Goal: Contribute content: Add original content to the website for others to see

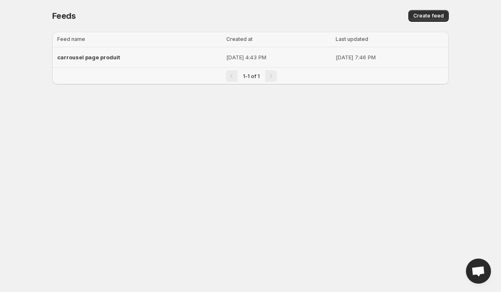
click at [169, 54] on div "carrousel page produit" at bounding box center [139, 57] width 164 height 15
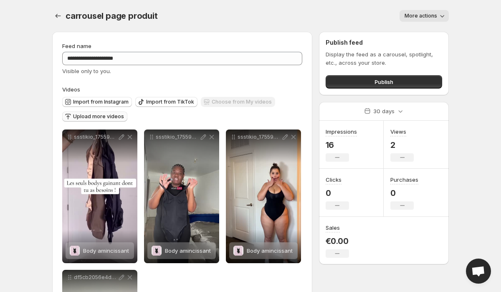
click at [94, 119] on span "Upload more videos" at bounding box center [98, 116] width 51 height 7
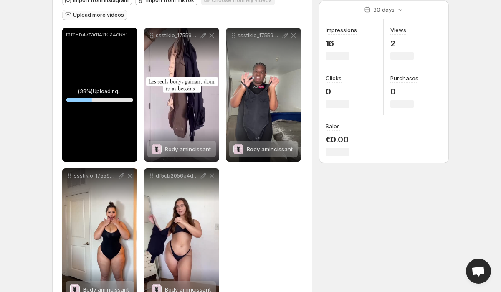
scroll to position [116, 0]
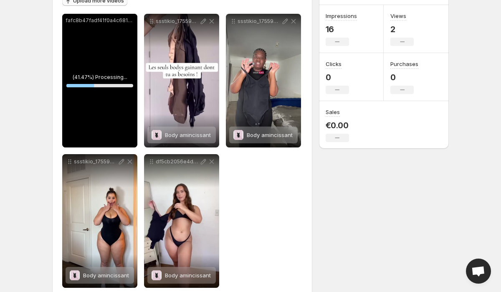
click at [469, 34] on body "**********" at bounding box center [250, 30] width 501 height 292
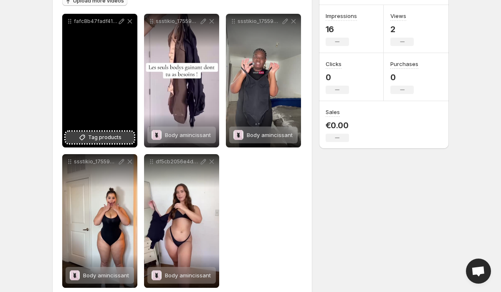
click at [110, 137] on span "Tag products" at bounding box center [104, 137] width 33 height 8
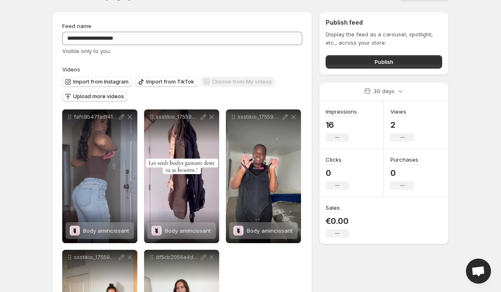
scroll to position [0, 0]
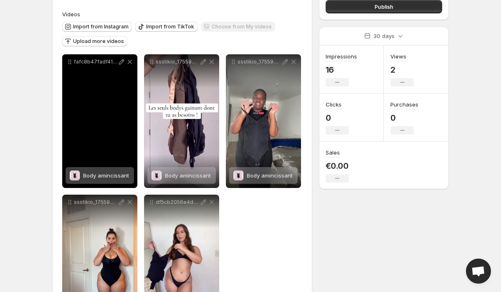
scroll to position [76, 0]
